Goal: Information Seeking & Learning: Check status

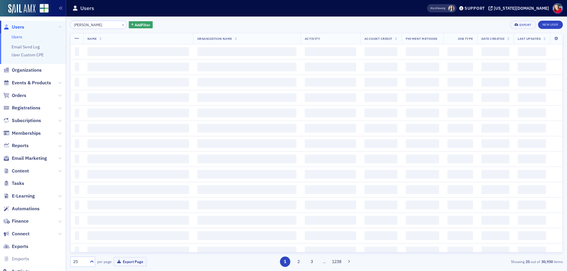
type input "[PERSON_NAME]"
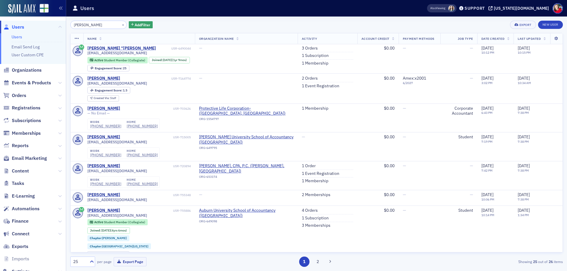
scroll to position [561, 0]
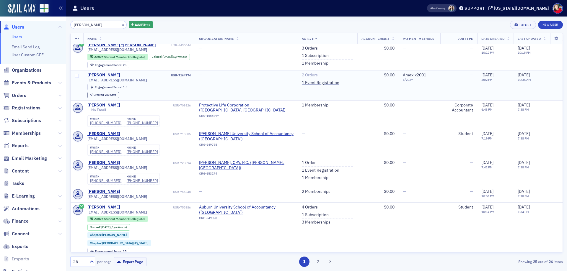
click at [302, 73] on link "2 Orders" at bounding box center [310, 75] width 16 height 5
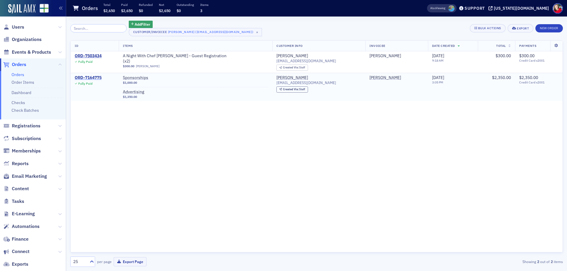
click at [89, 76] on div "ORD-7164775" at bounding box center [88, 77] width 27 height 5
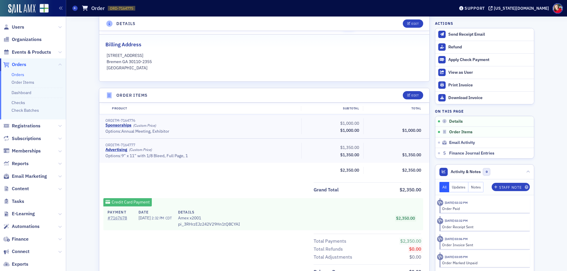
scroll to position [148, 0]
